Goal: Check status: Verify the current state of an ongoing process or item

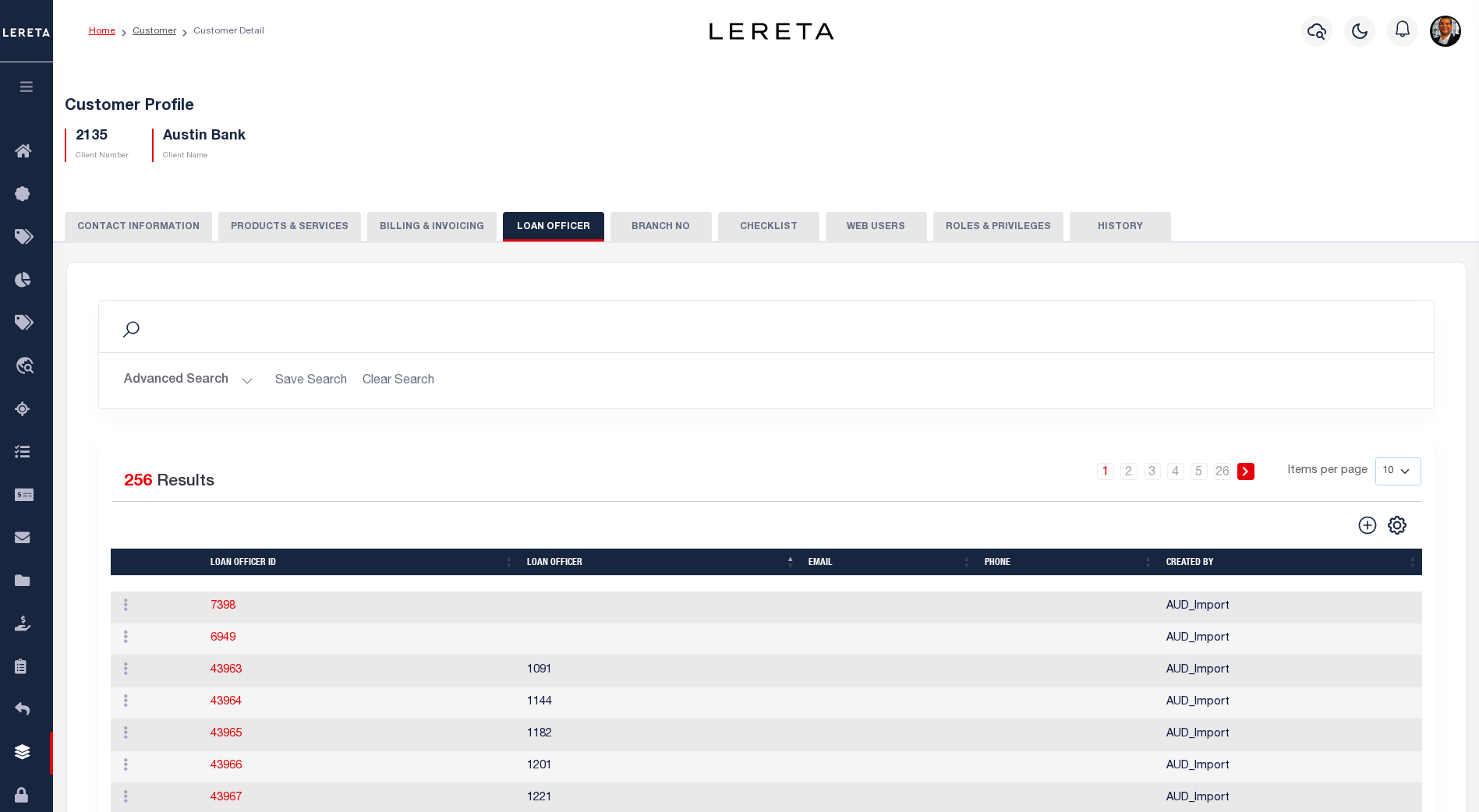
scroll to position [155, 0]
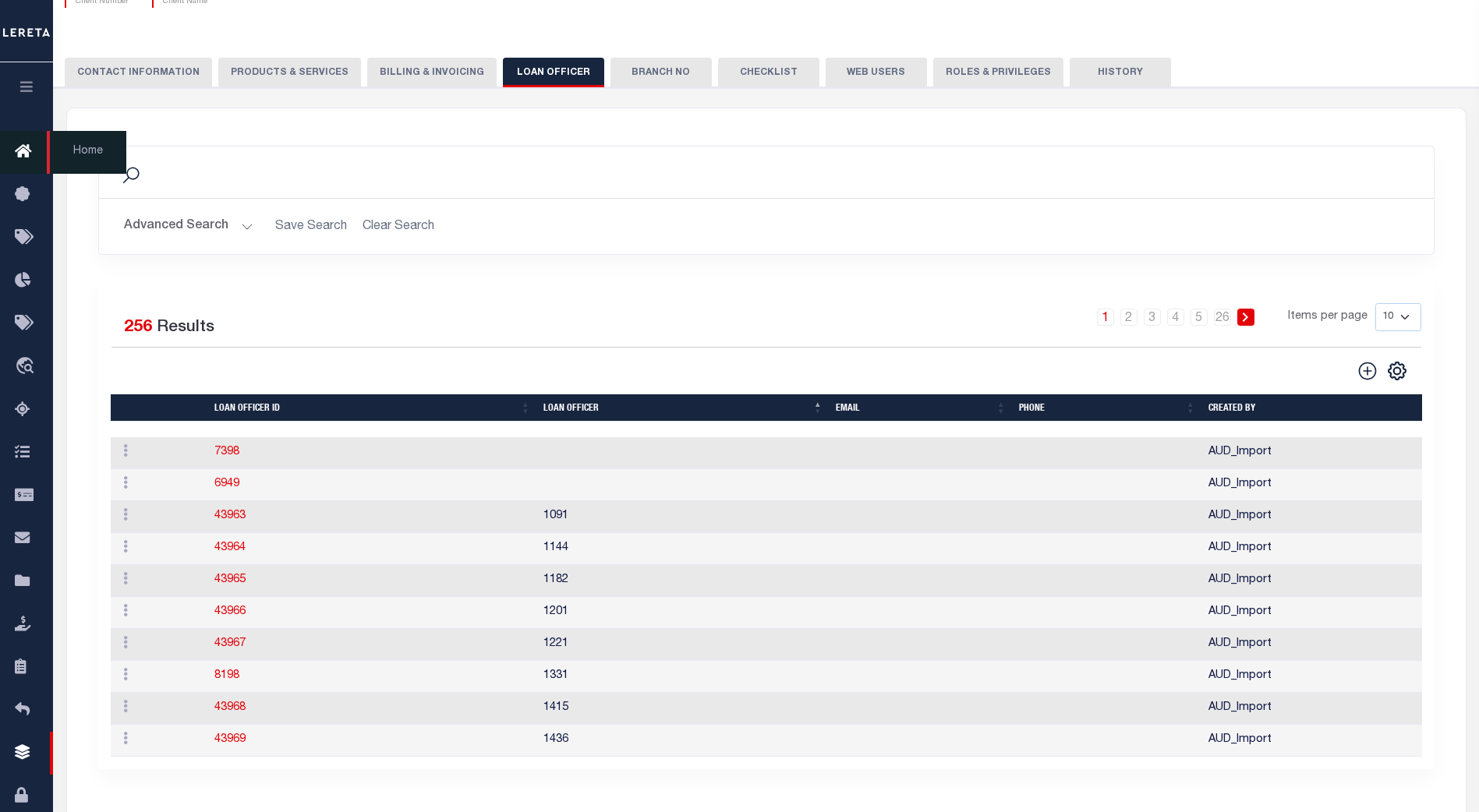
click at [20, 155] on icon at bounding box center [28, 152] width 25 height 19
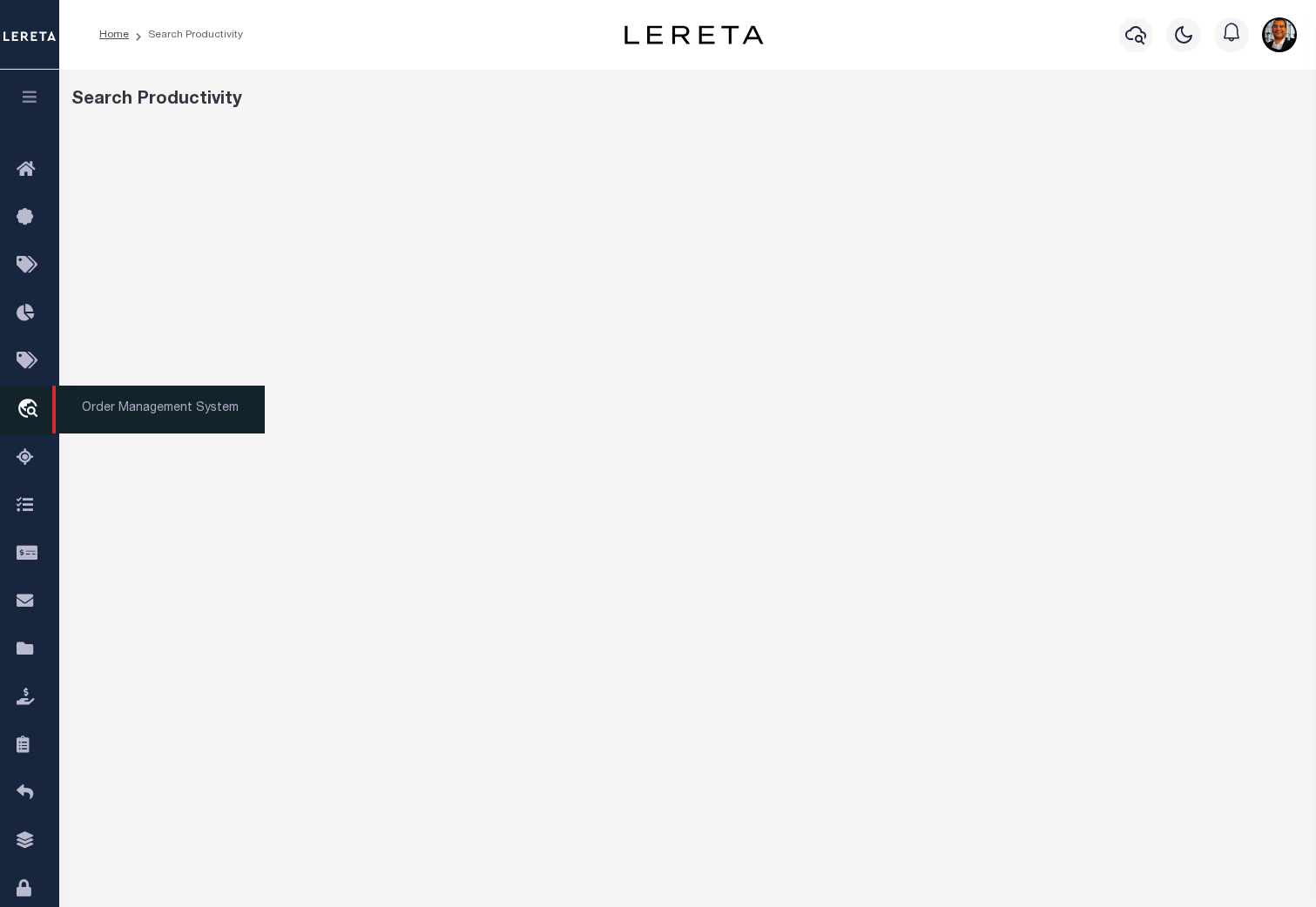
click at [29, 416] on icon "travel_explore" at bounding box center [31, 410] width 28 height 22
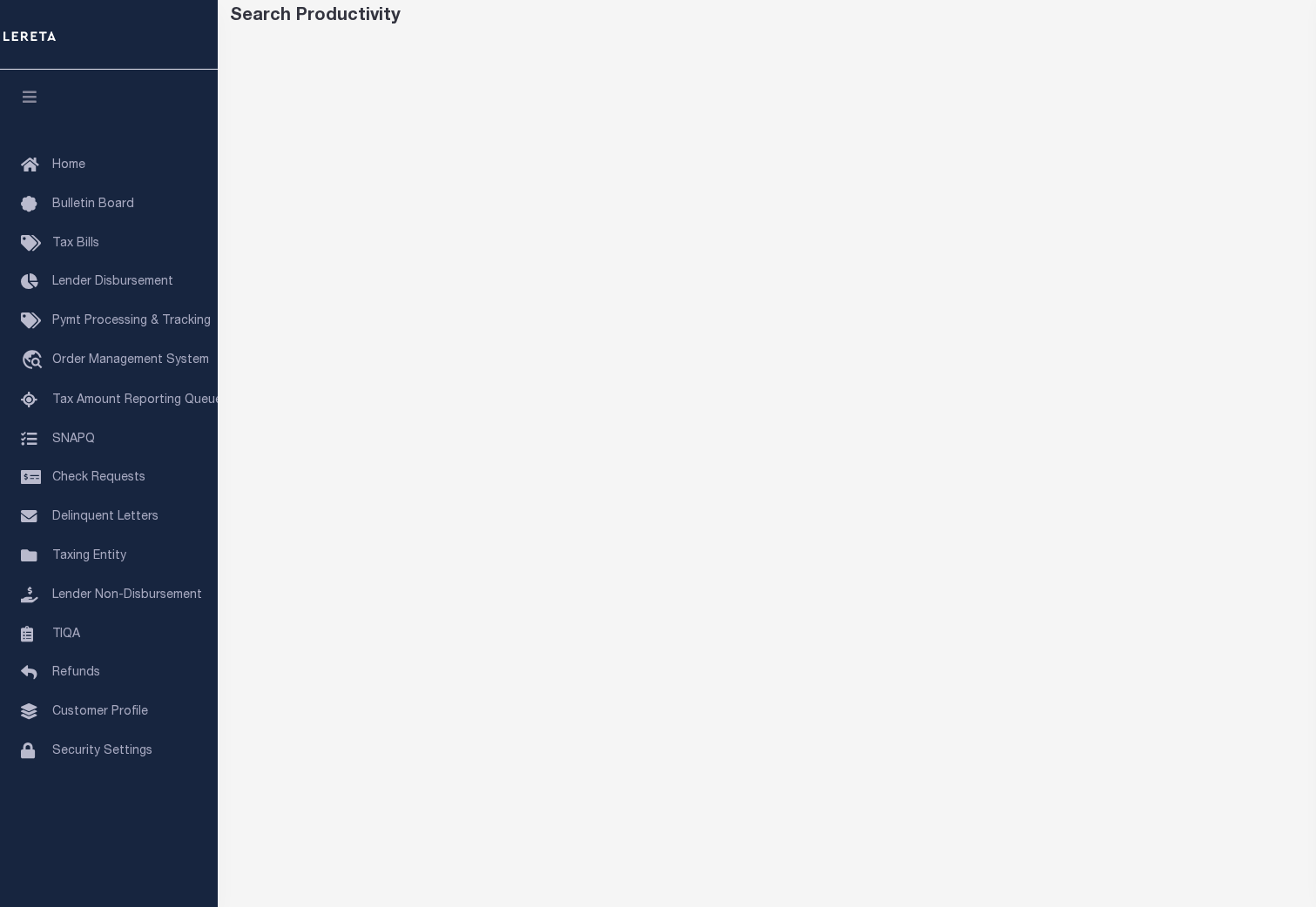
scroll to position [85, 0]
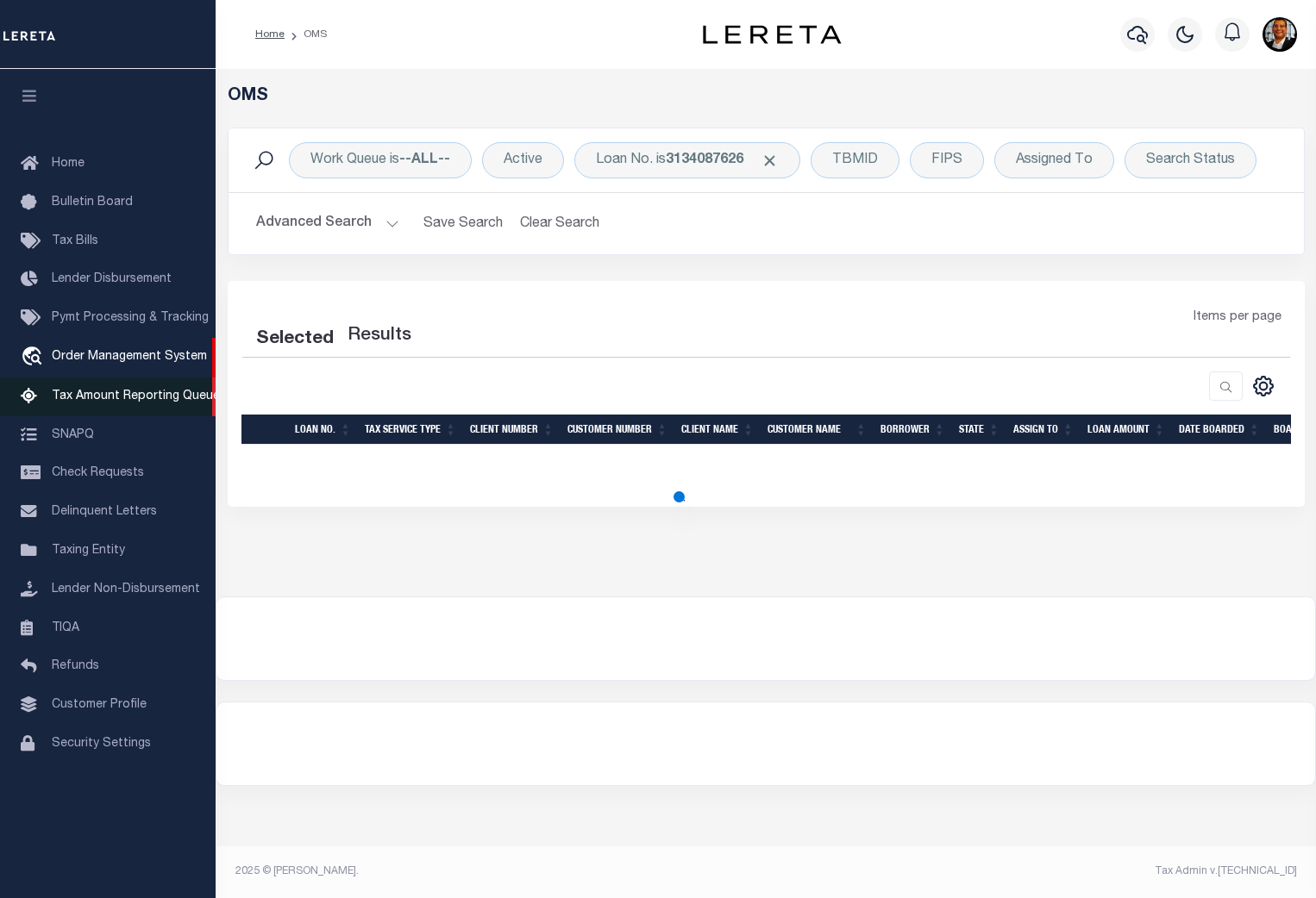
select select "200"
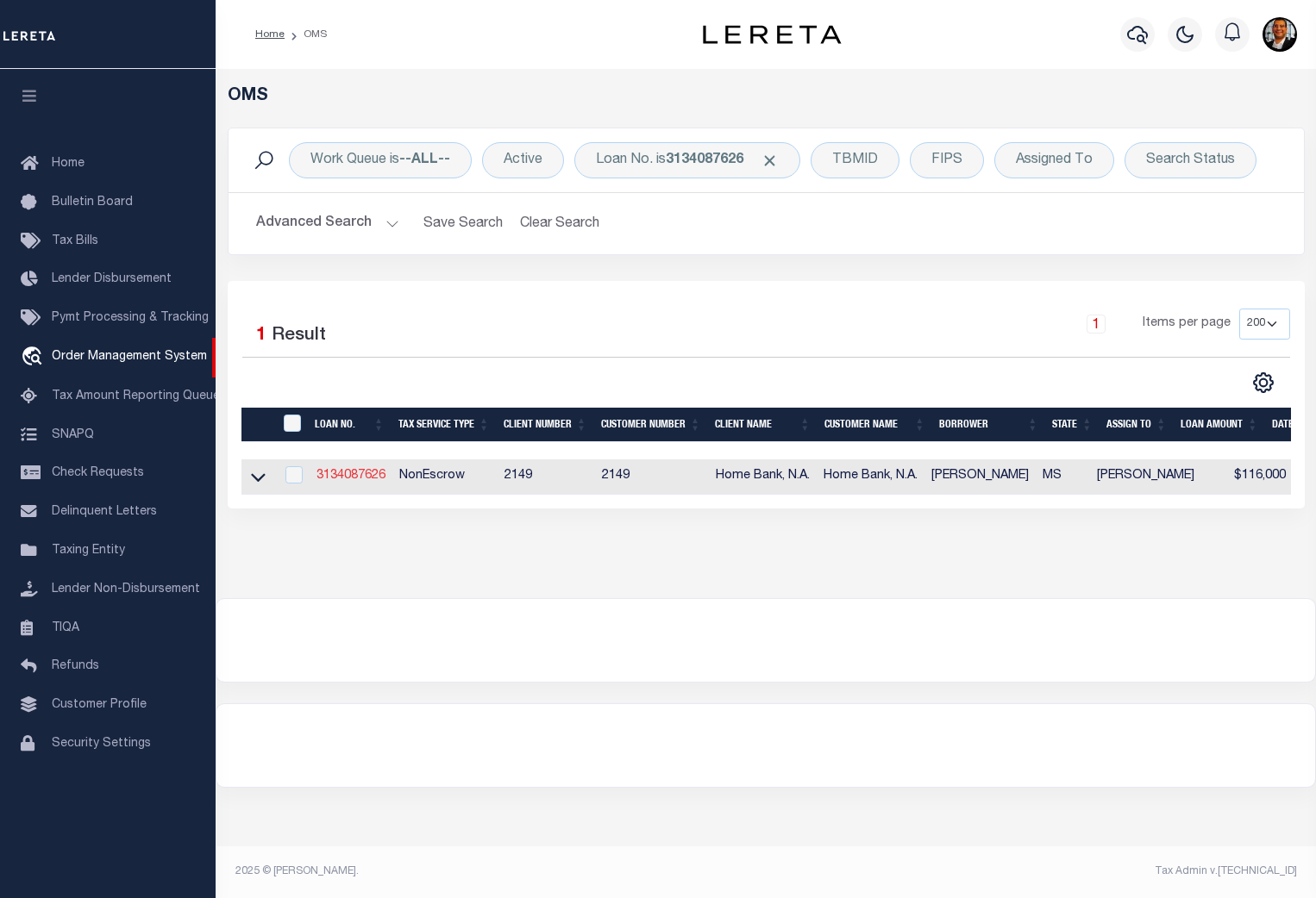
click at [347, 475] on link "3134087626" at bounding box center [350, 475] width 69 height 12
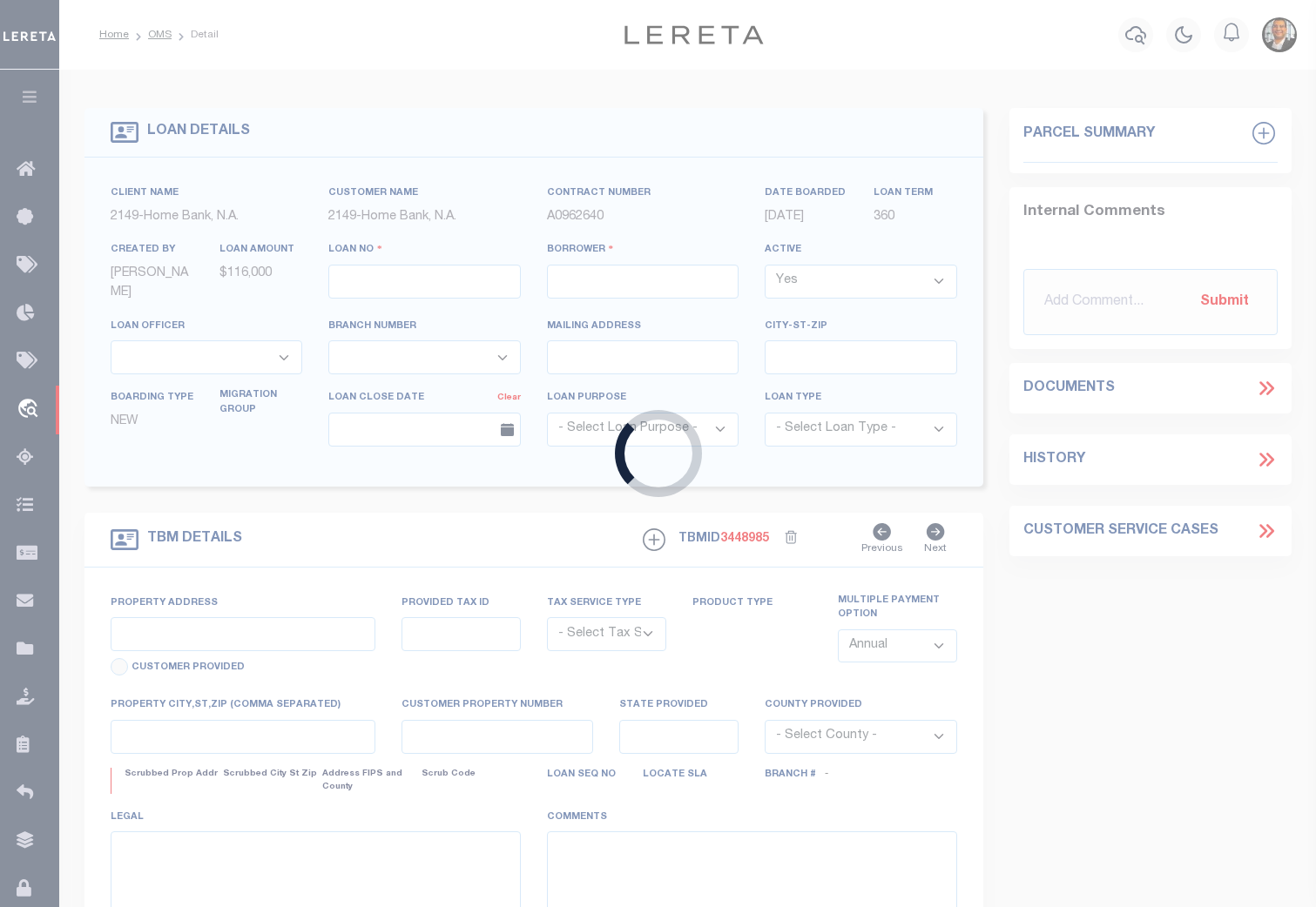
type input "3134087626"
type input "[PERSON_NAME]"
select select
type input "06/23/2025"
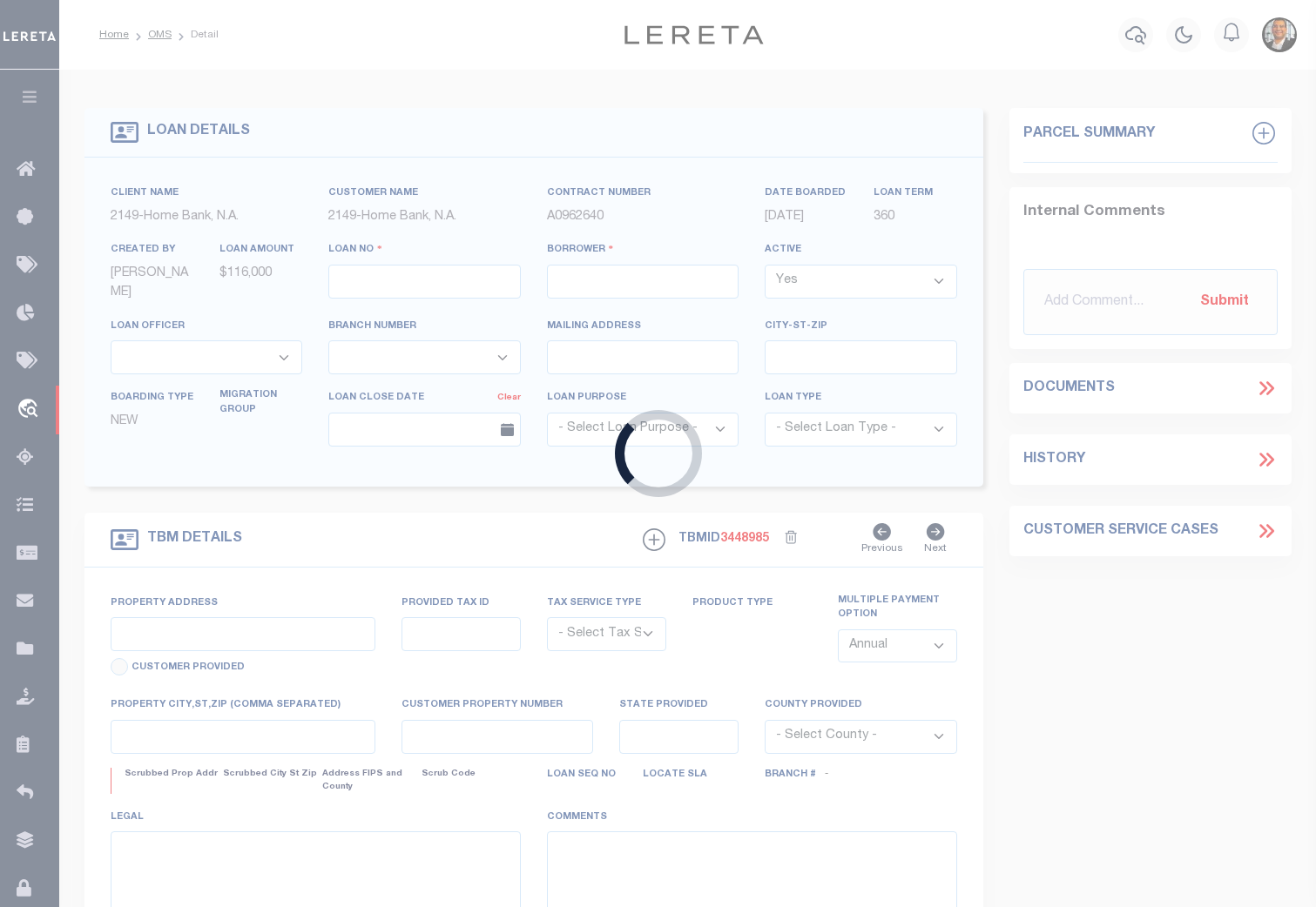
select select "20"
select select "NonEscrow"
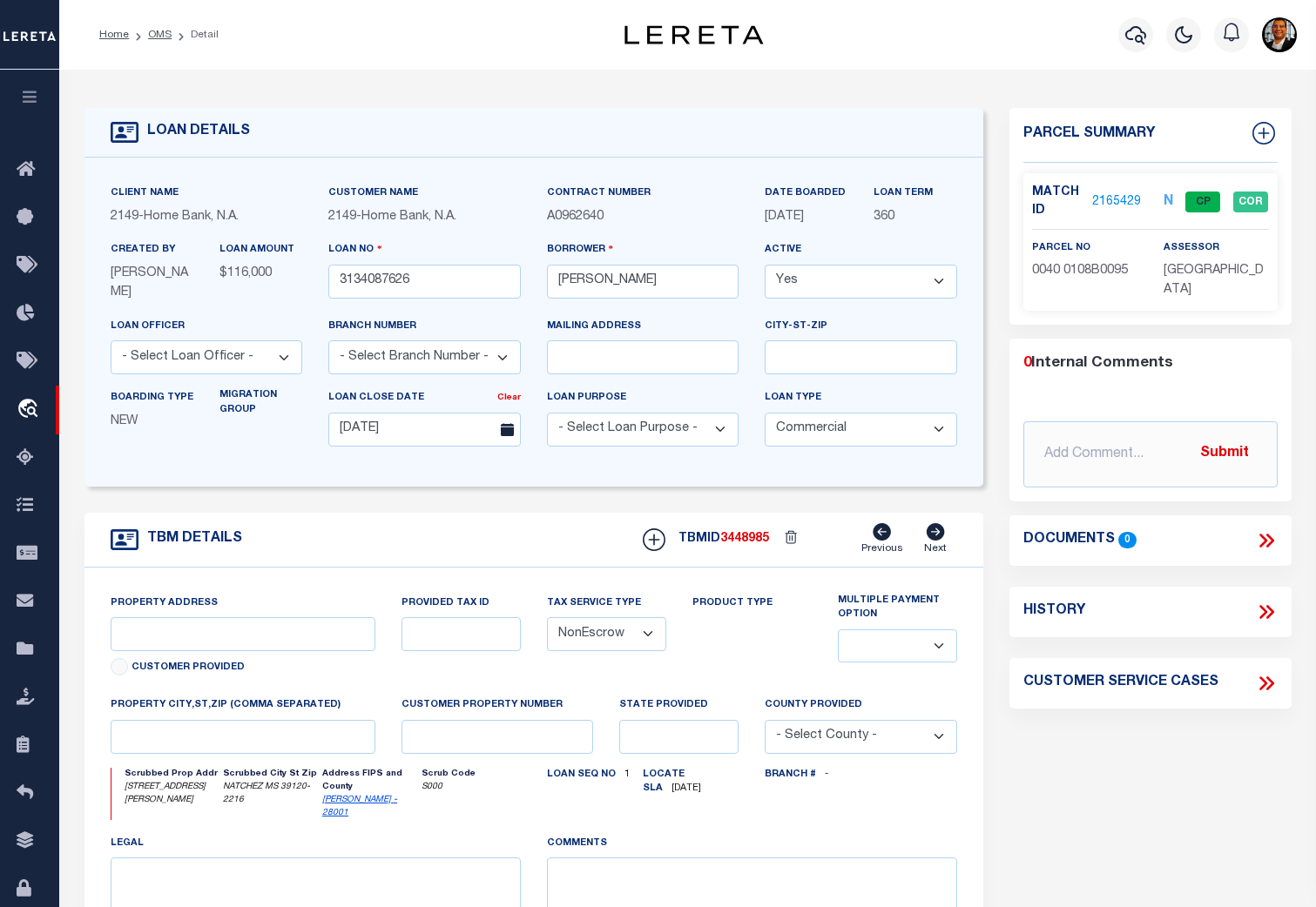
select select "9190"
type input "[STREET_ADDRESS][PERSON_NAME]"
select select
type input "NATCHEZ MS 39120-2216"
type input "MS"
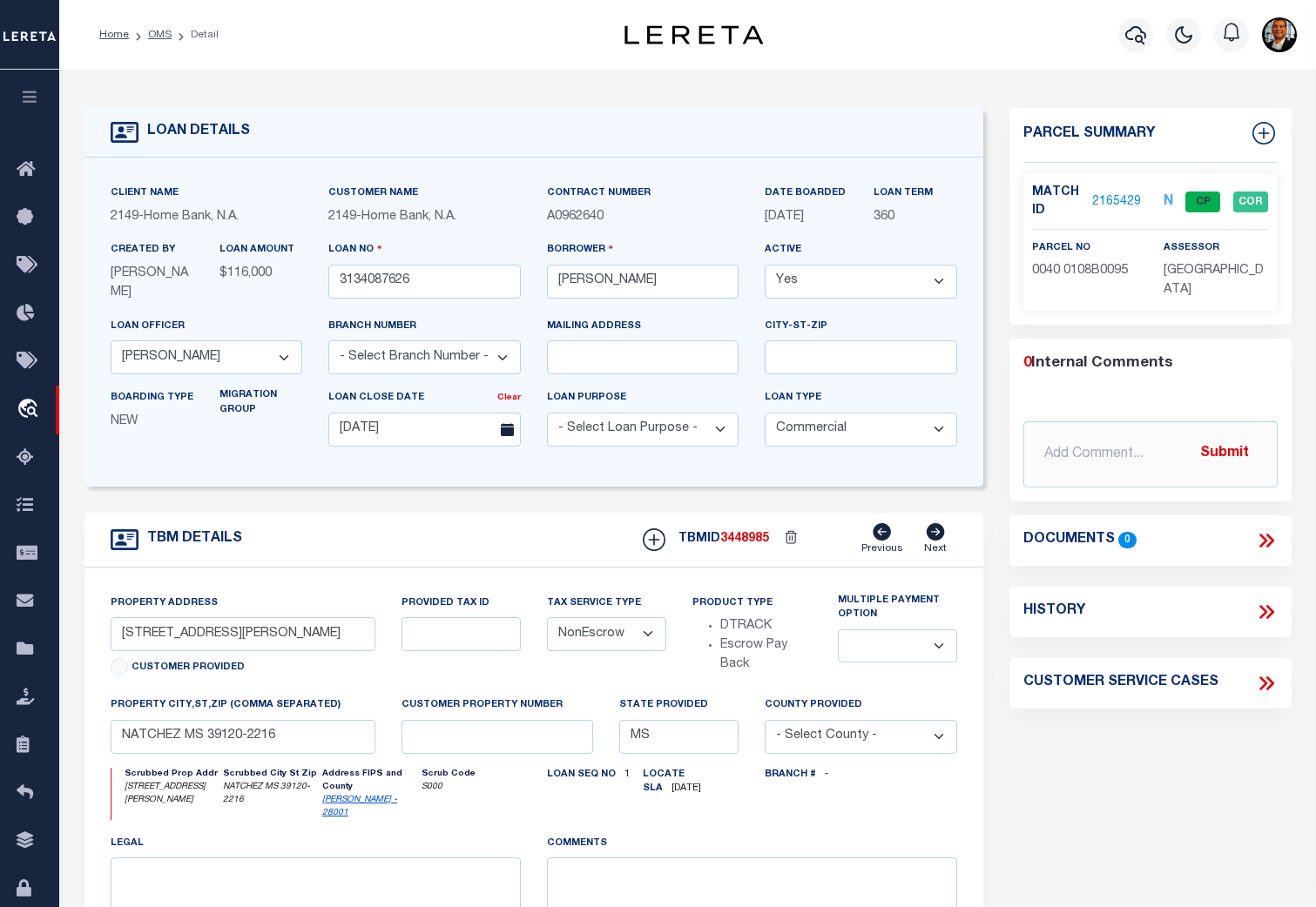
click at [1116, 202] on link "2165429" at bounding box center [1116, 202] width 49 height 19
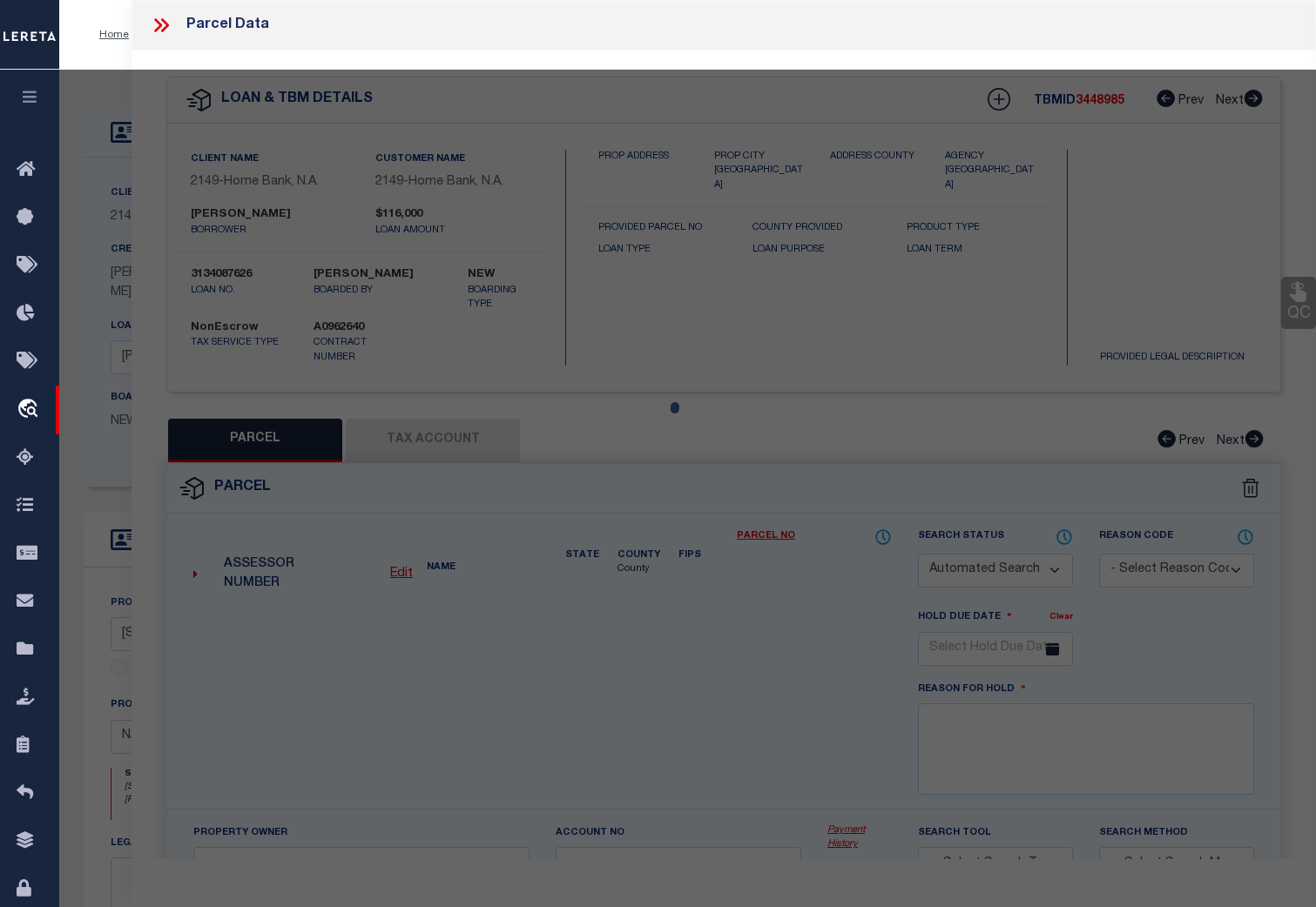
checkbox input "false"
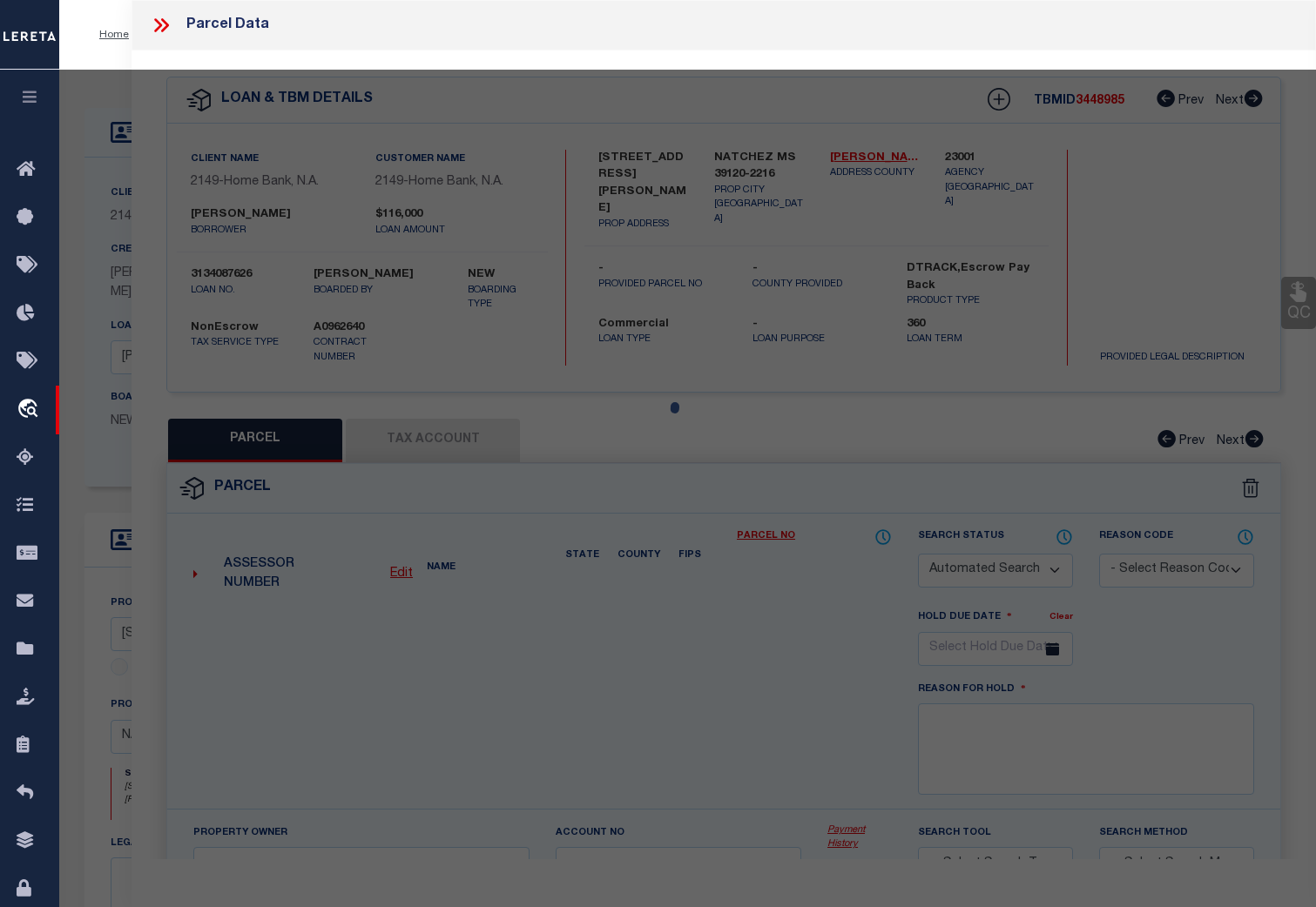
select select "CP"
type input "BALDWIN TYRONE & KELLI JAMES"
select select "AGW"
select select
type input "[STREET_ADDRESS][PERSON_NAME]"
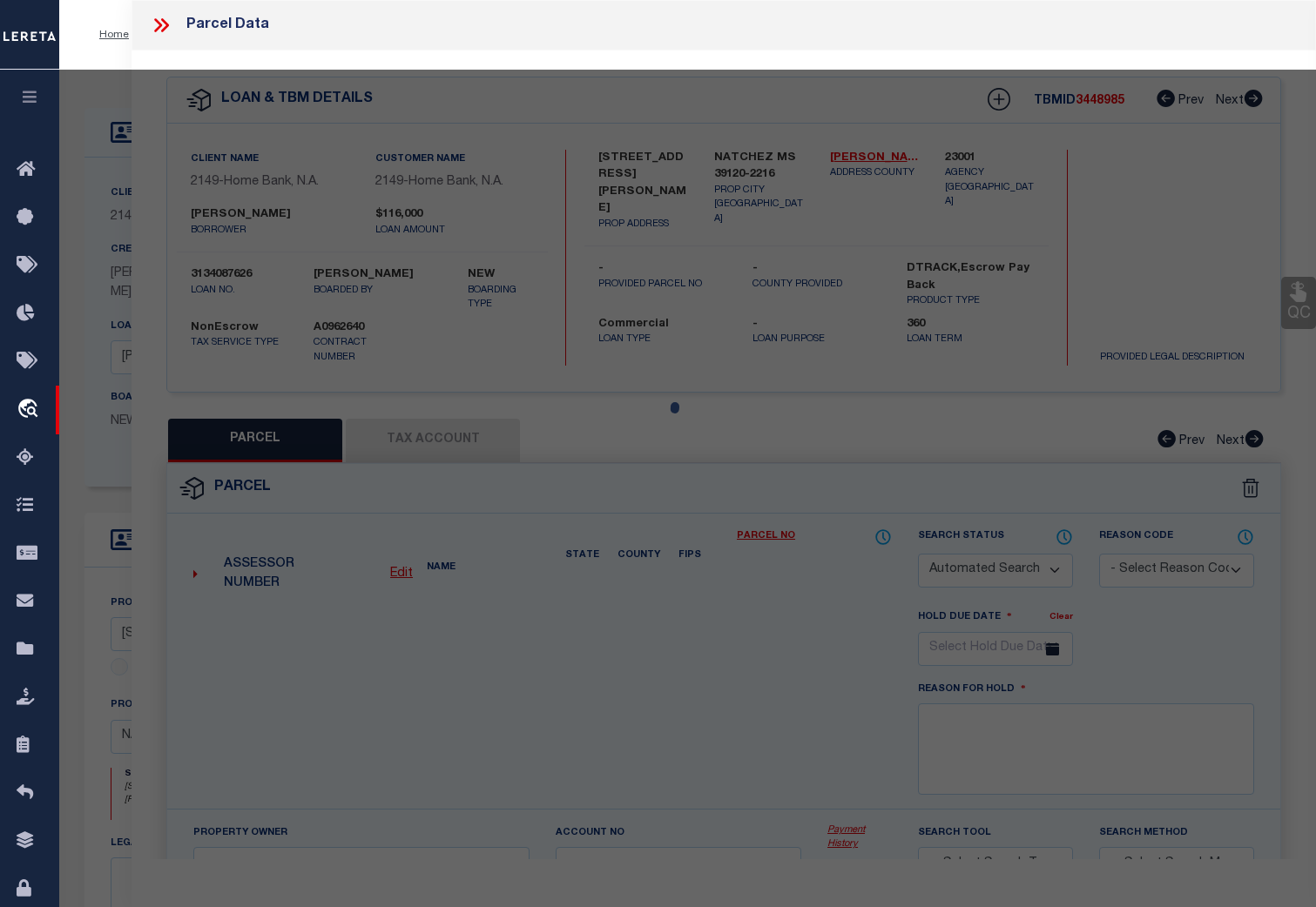
type input "NATCHEZ MS 39120"
type textarea "H&L#76 OAKLAND SD 40-108B-95"
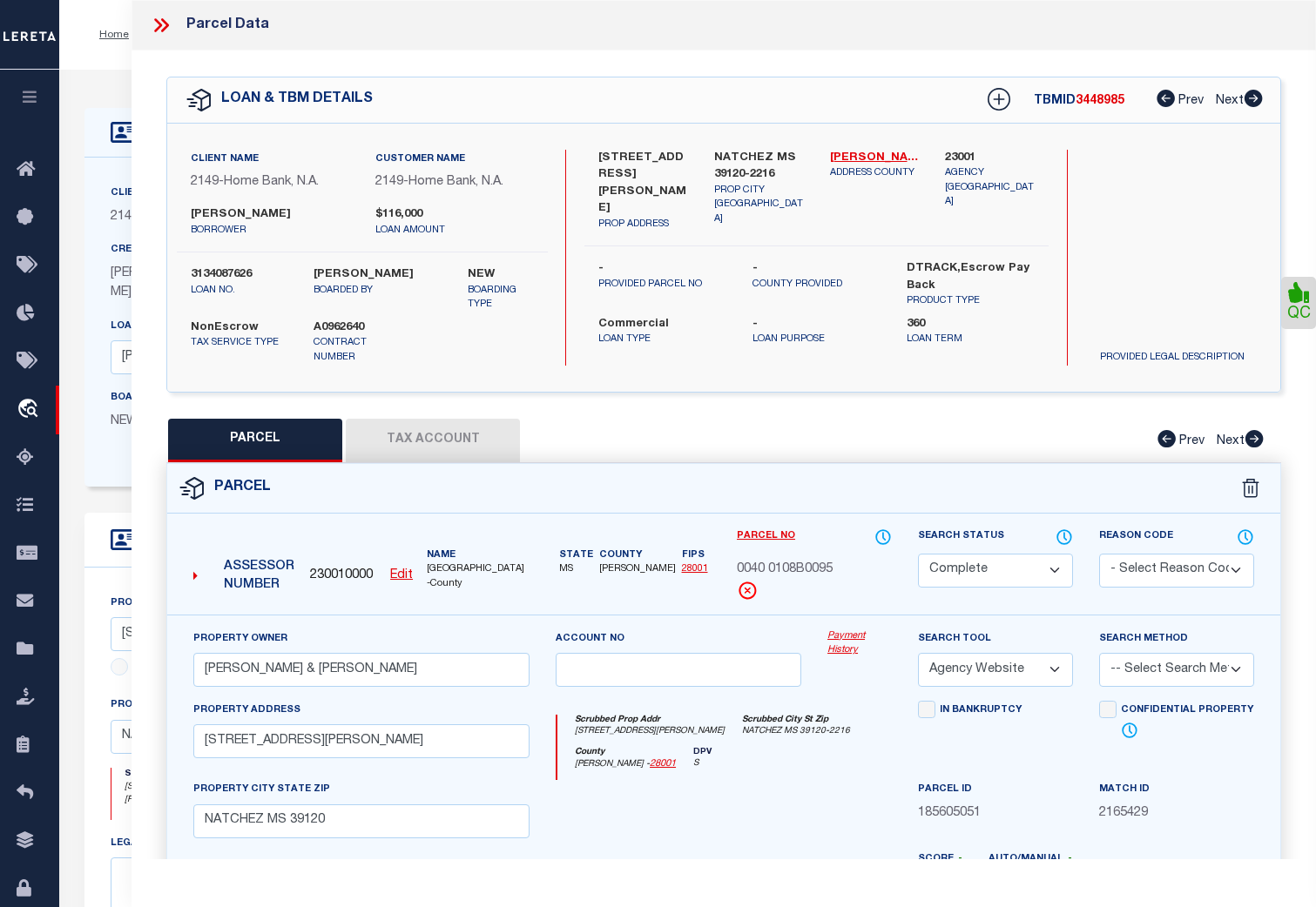
click at [840, 639] on link "Payment History" at bounding box center [859, 643] width 64 height 29
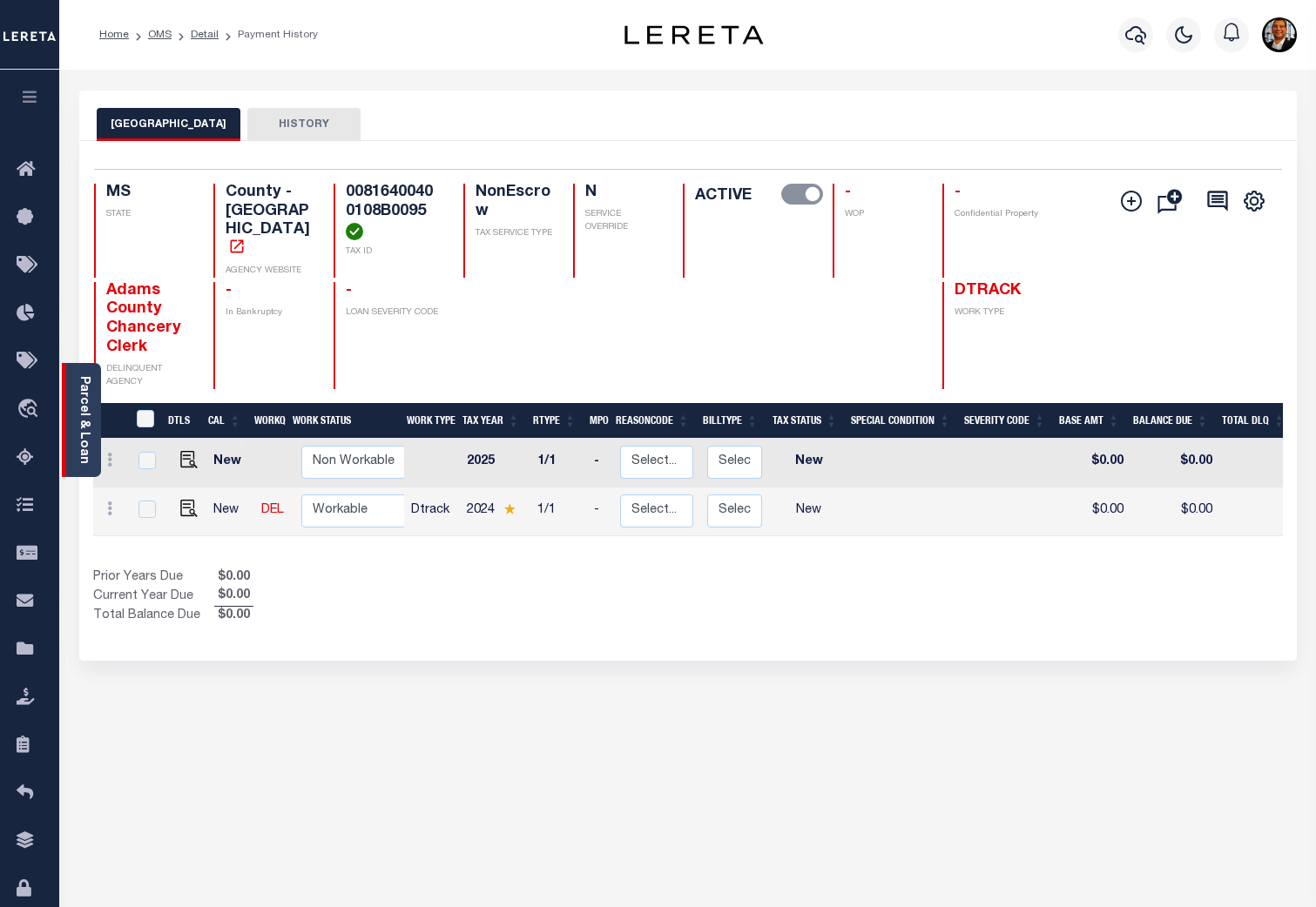
click at [84, 387] on link "Parcel & Loan" at bounding box center [83, 420] width 12 height 88
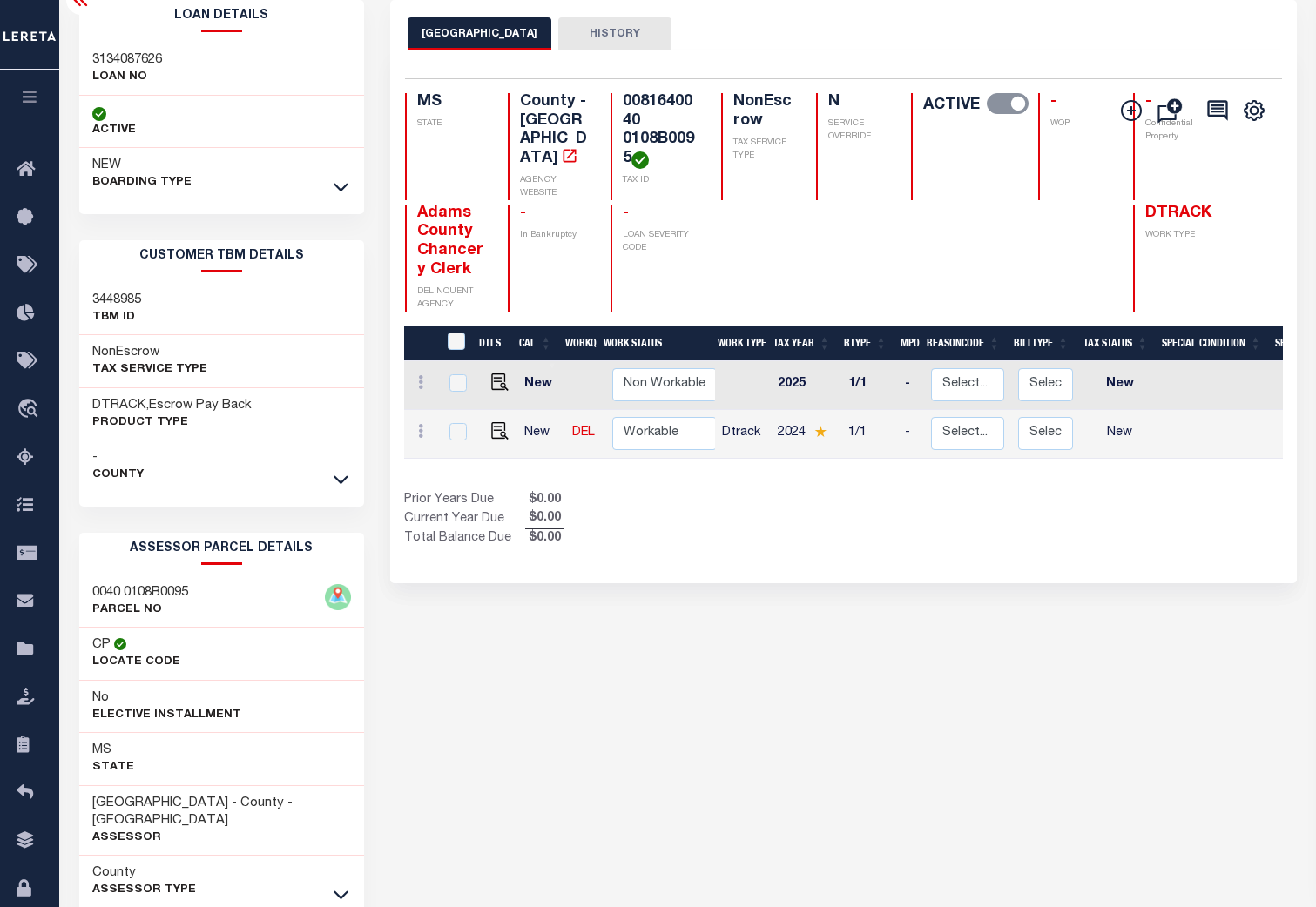
scroll to position [169, 0]
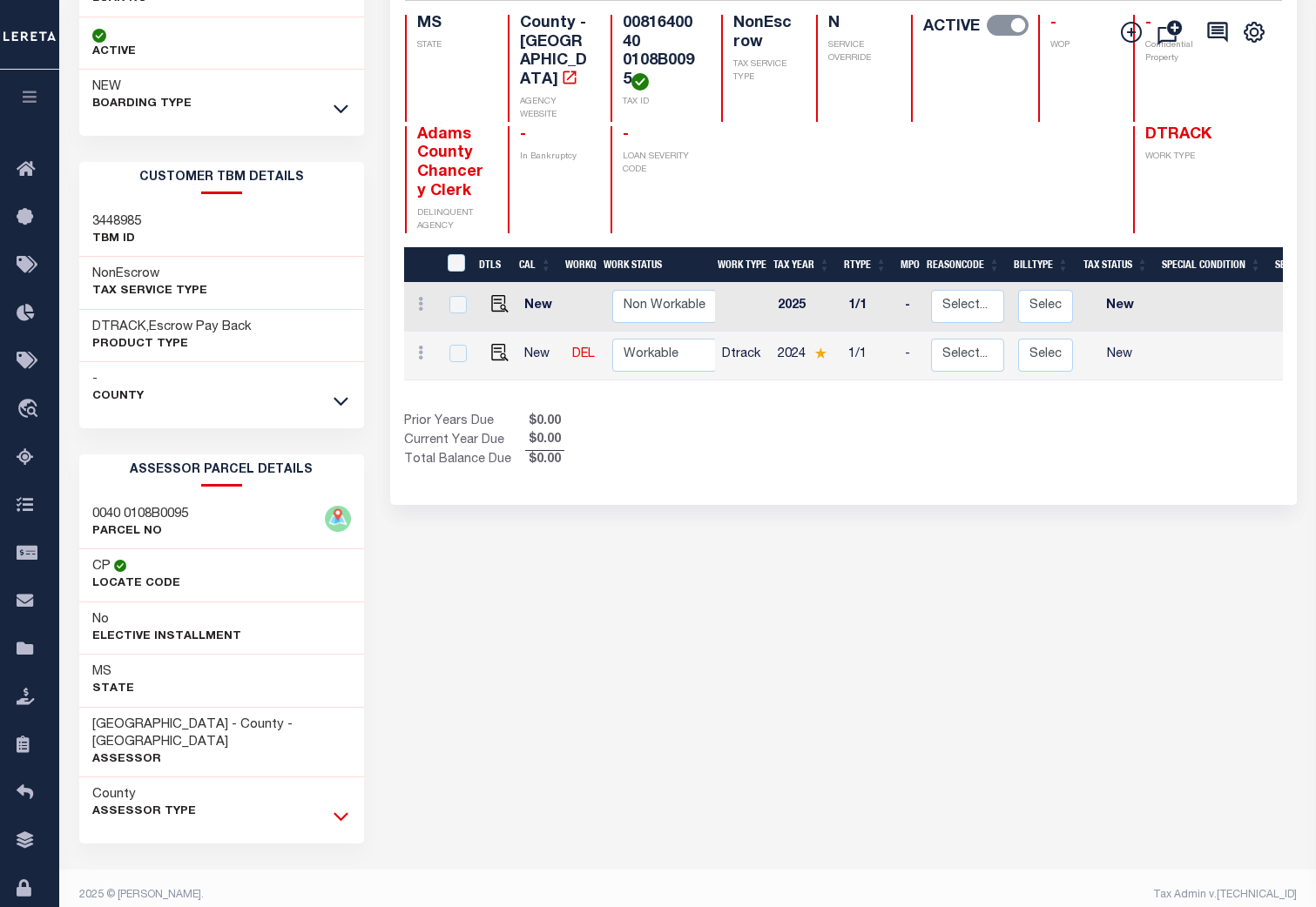
click at [340, 807] on icon at bounding box center [341, 816] width 15 height 19
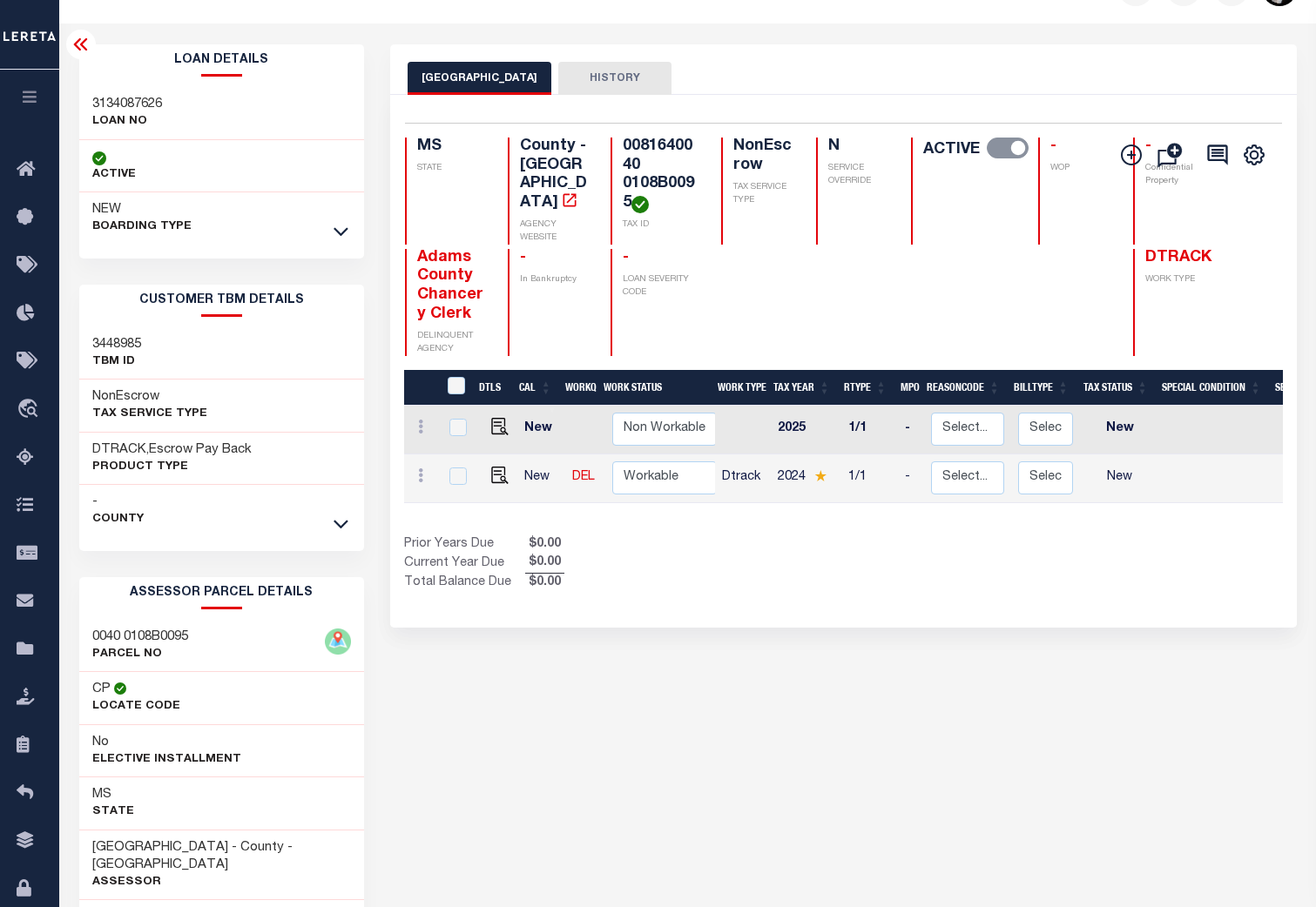
scroll to position [46, 0]
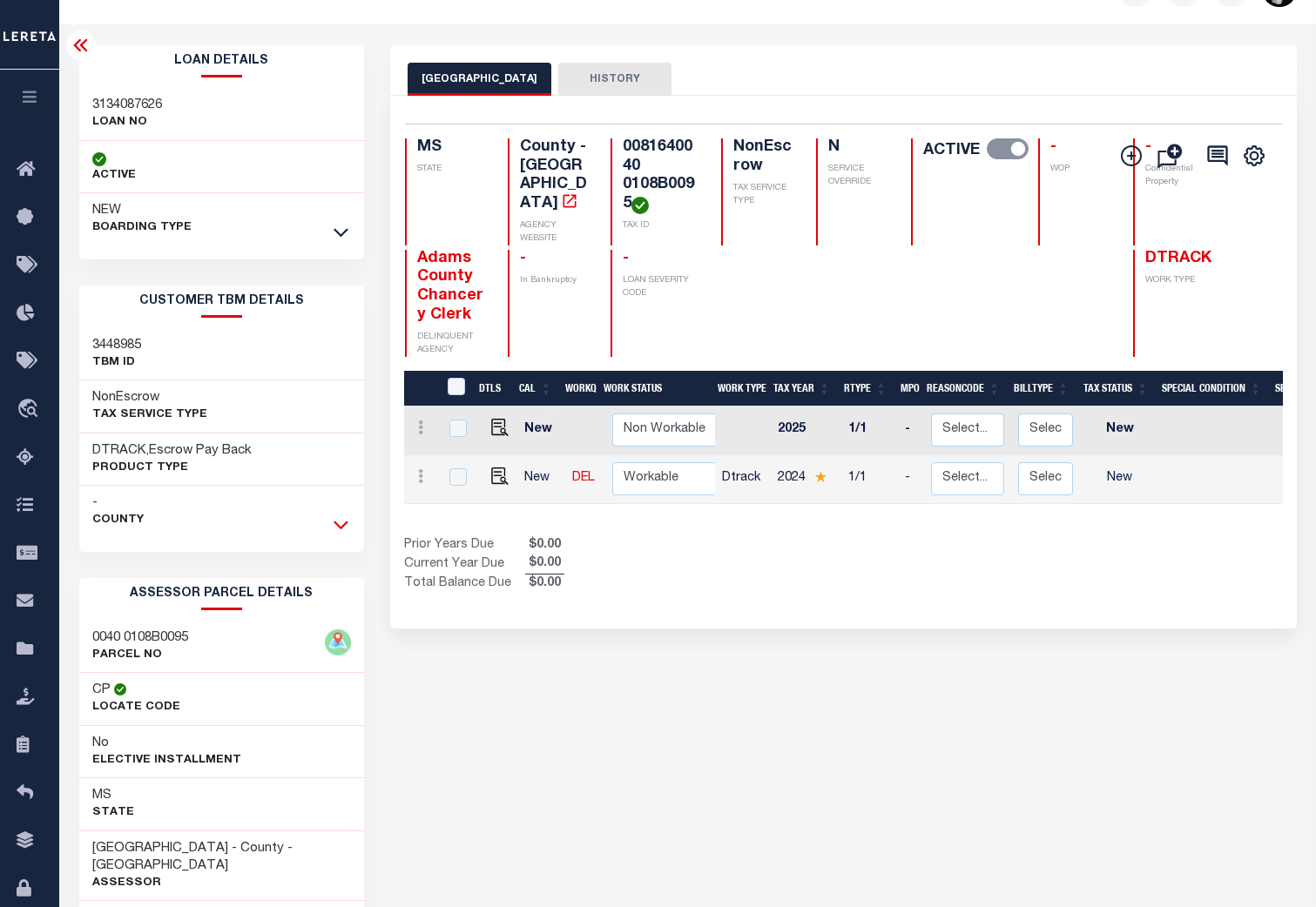
click at [343, 520] on icon at bounding box center [341, 524] width 15 height 19
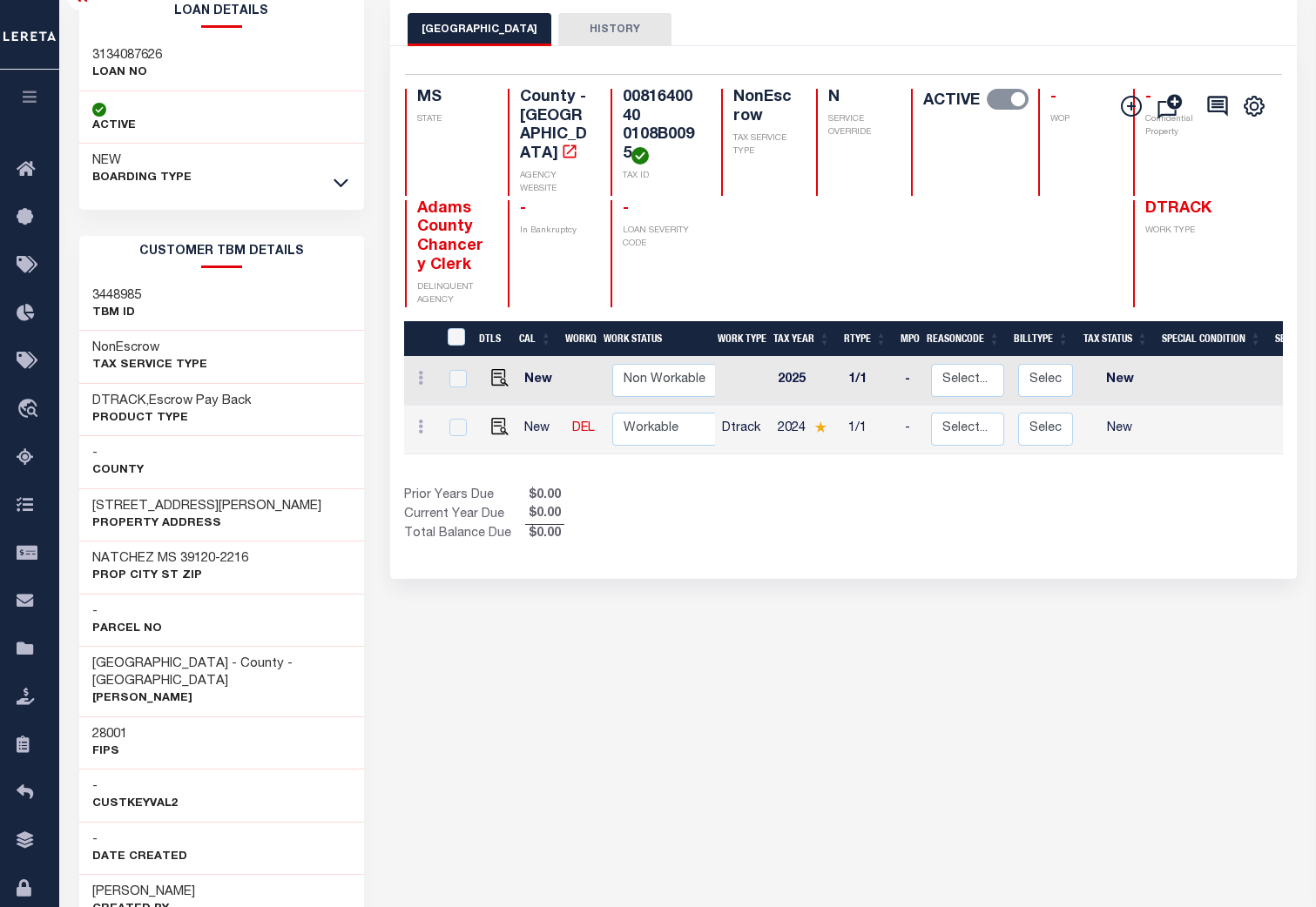
scroll to position [0, 0]
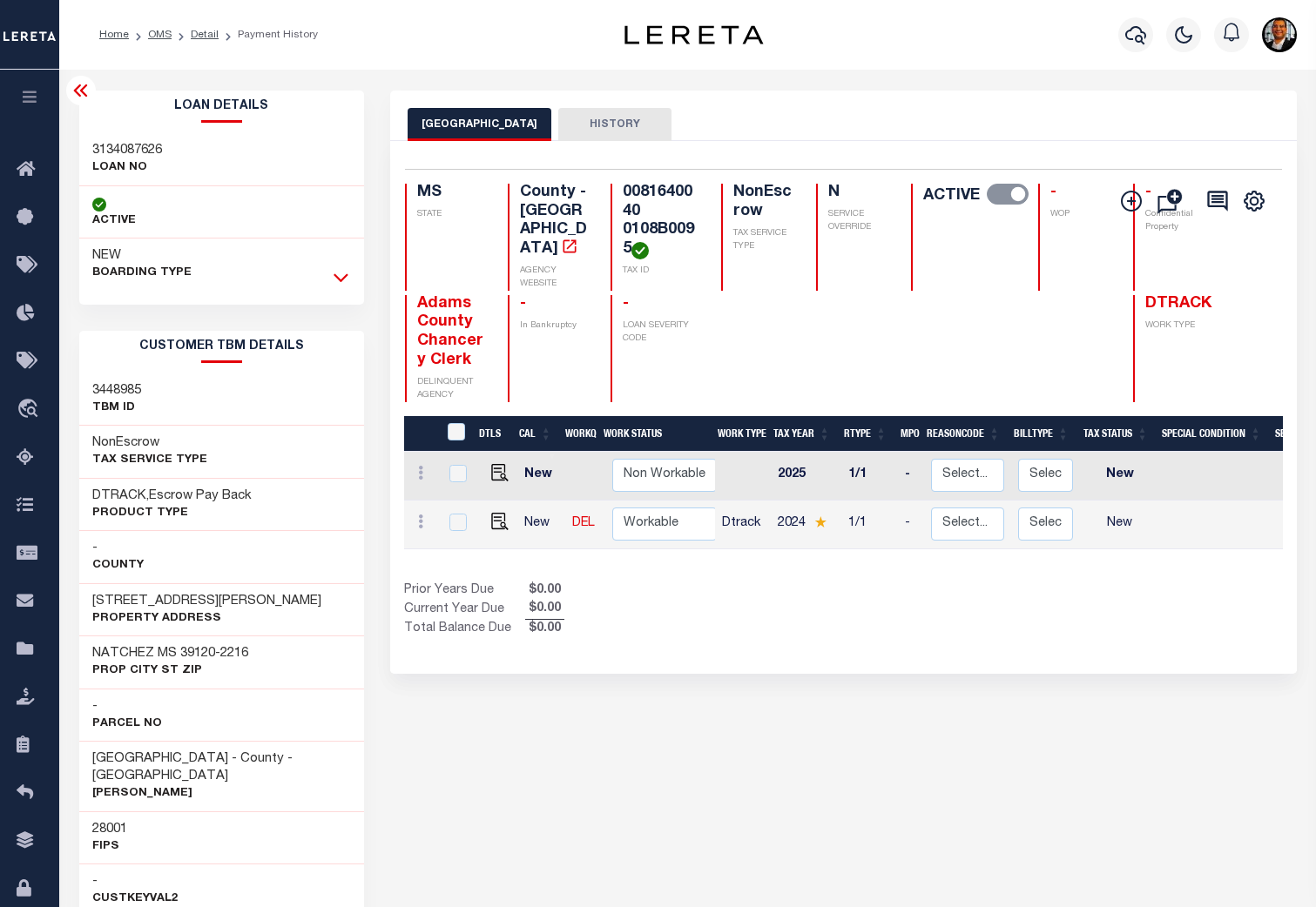
click at [343, 275] on icon at bounding box center [341, 277] width 15 height 19
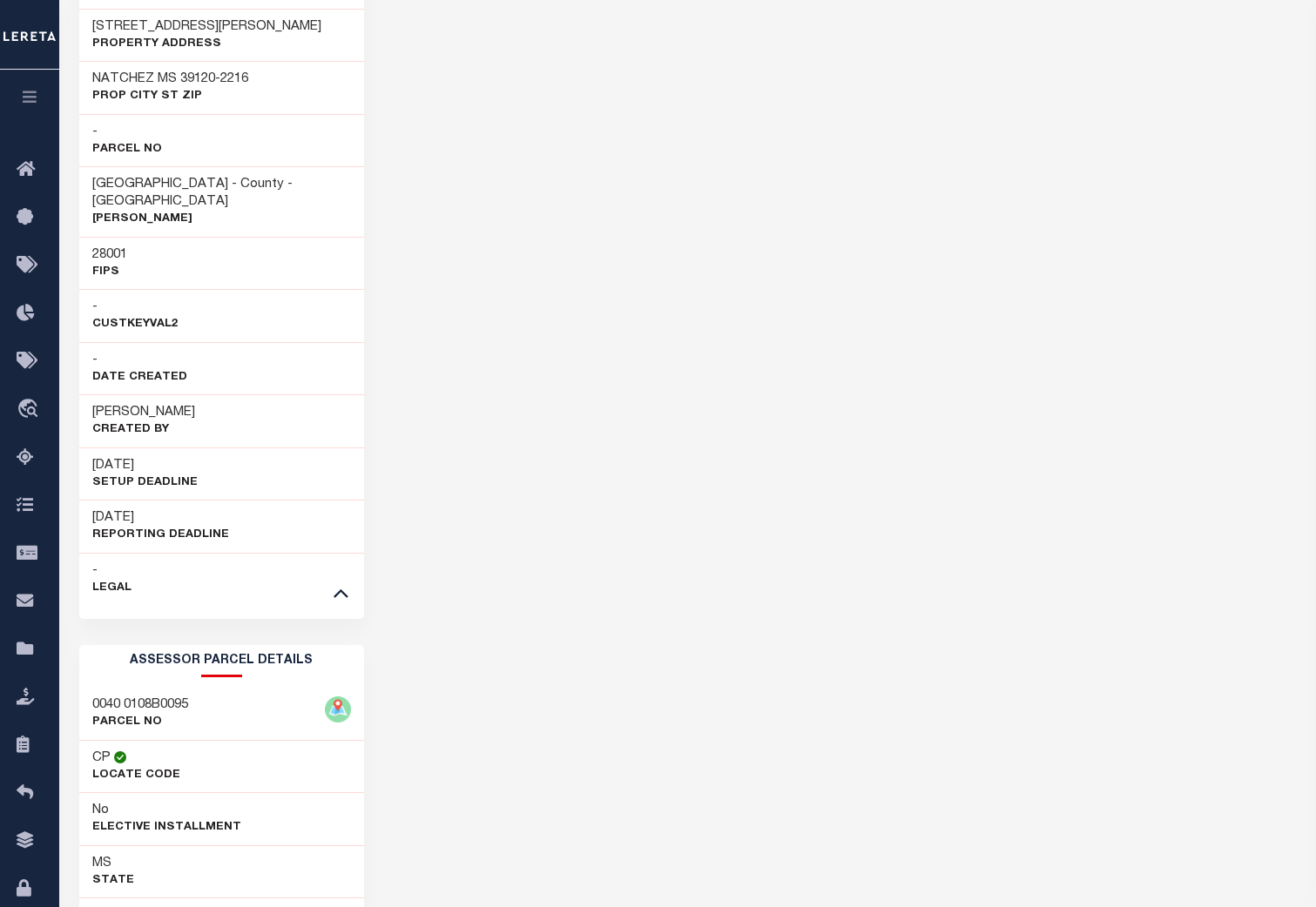
scroll to position [1132, 0]
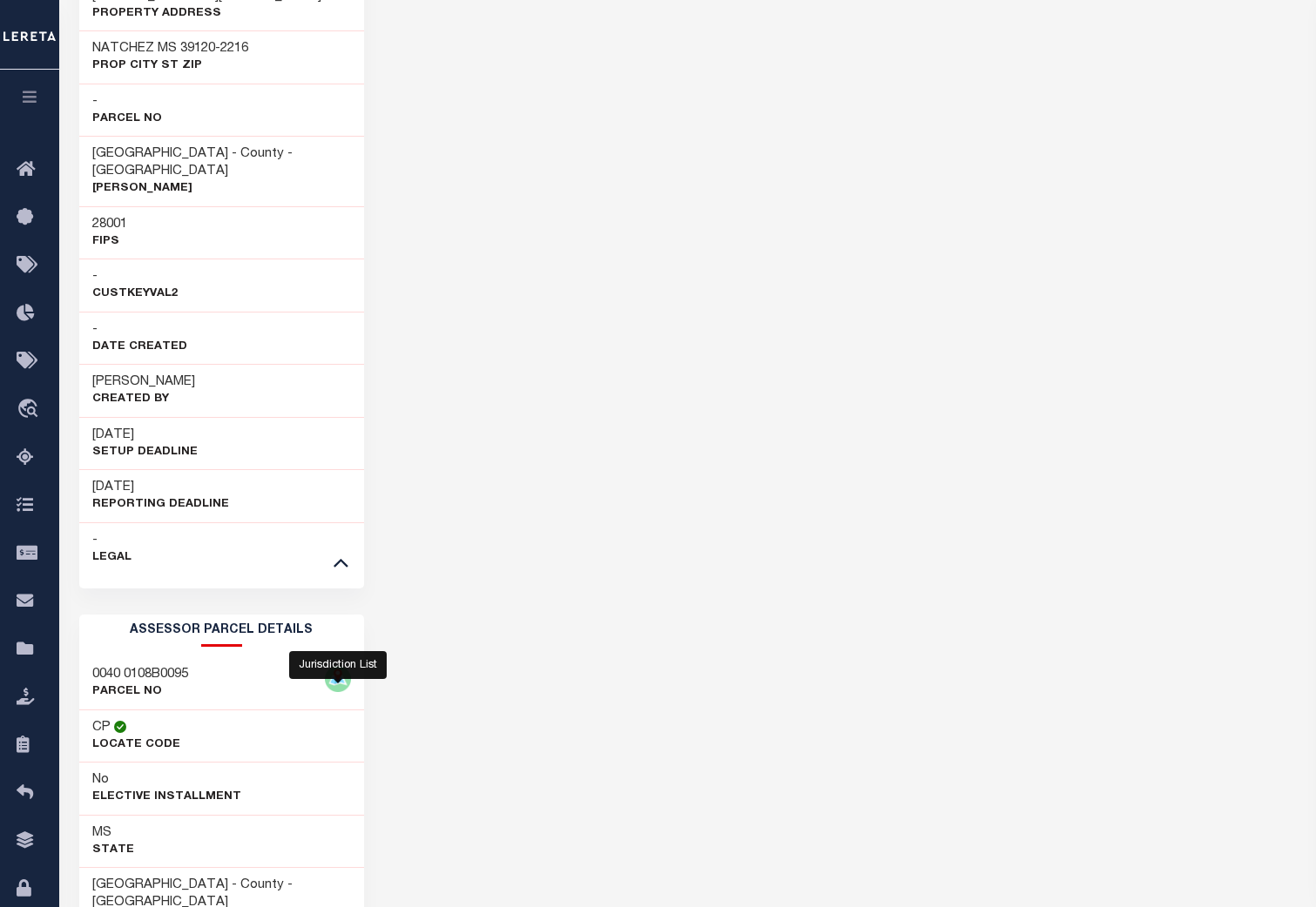
click at [341, 666] on img at bounding box center [338, 679] width 26 height 26
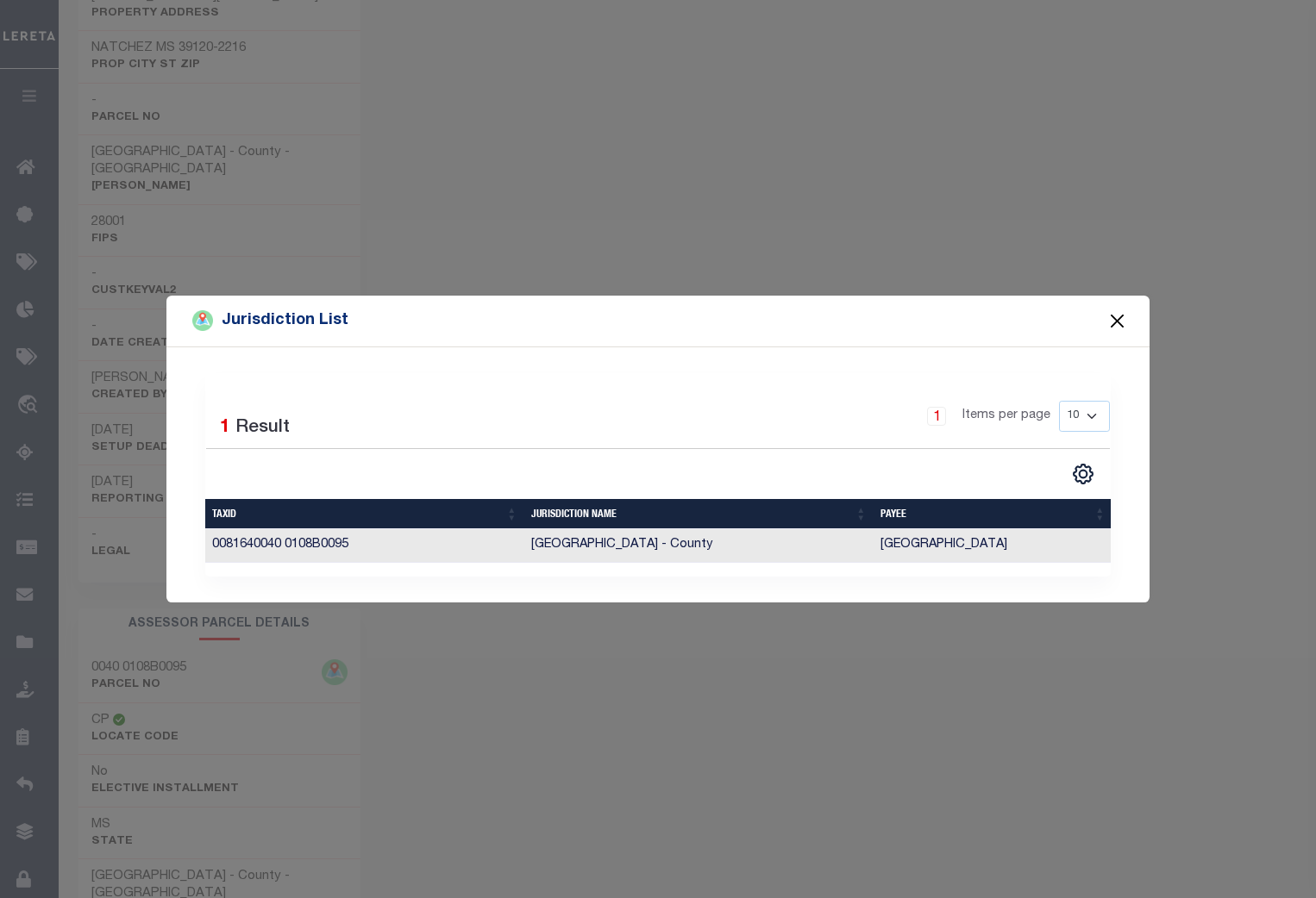
click at [1115, 310] on button "Close" at bounding box center [1117, 321] width 22 height 22
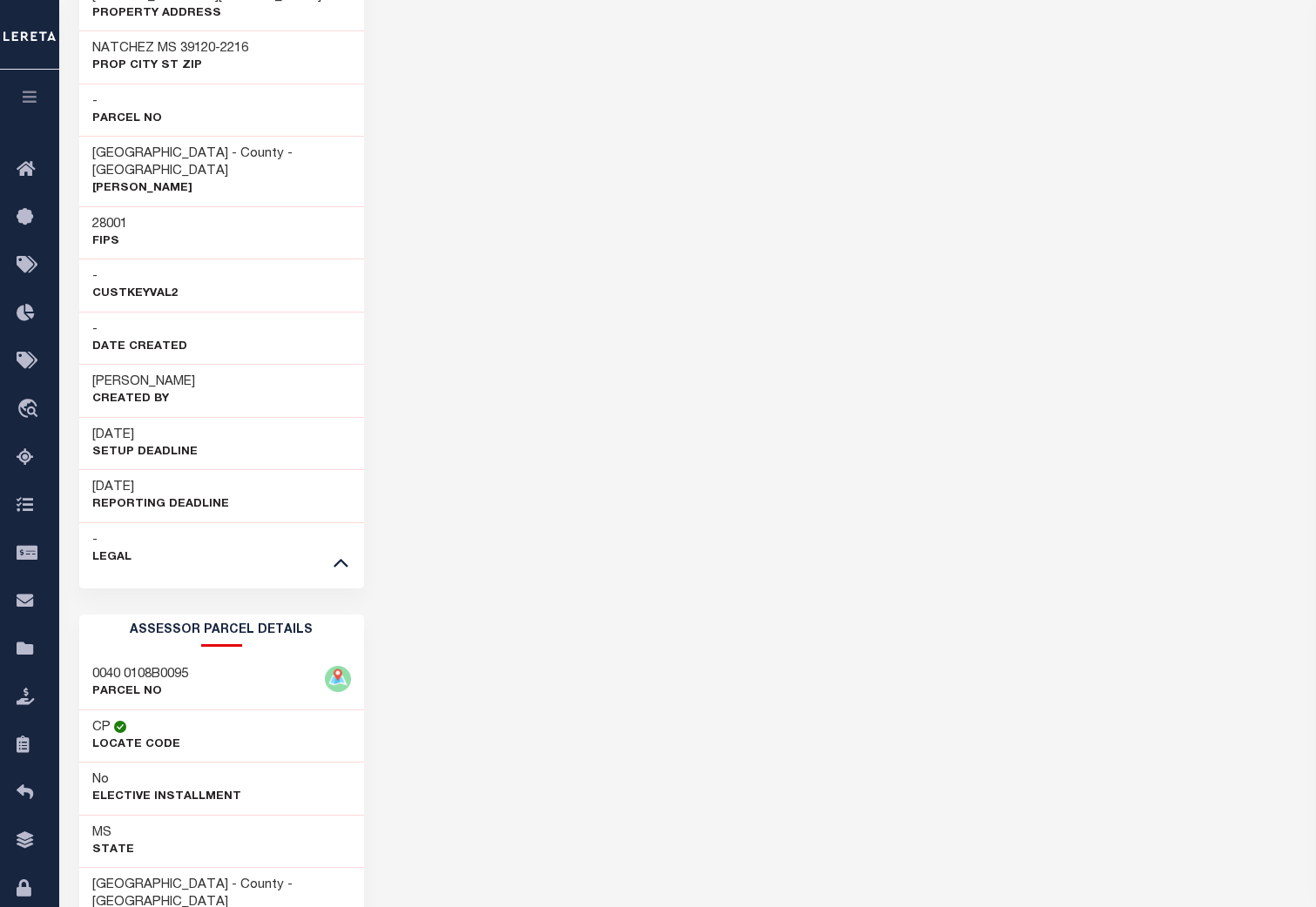
click at [189, 666] on h3 "0040 0108B0095" at bounding box center [140, 675] width 96 height 18
